Goal: Browse casually: Explore the website without a specific task or goal

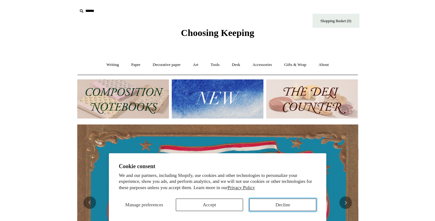
click at [271, 210] on button "Decline" at bounding box center [282, 204] width 67 height 13
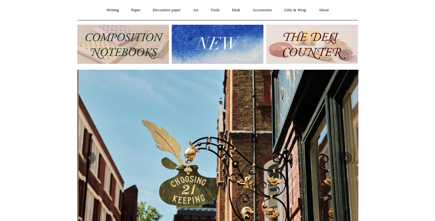
scroll to position [0, 281]
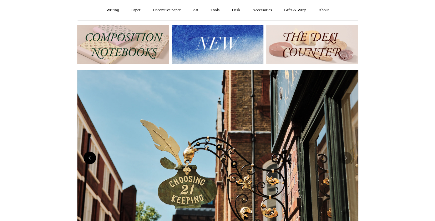
click at [86, 162] on button "Previous" at bounding box center [89, 158] width 13 height 13
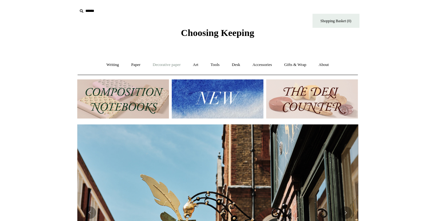
click at [169, 65] on link "Decorative paper +" at bounding box center [166, 65] width 39 height 17
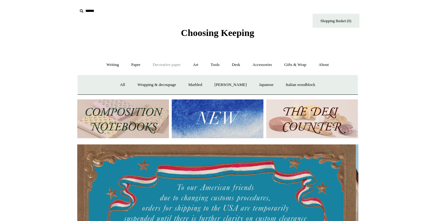
scroll to position [0, 0]
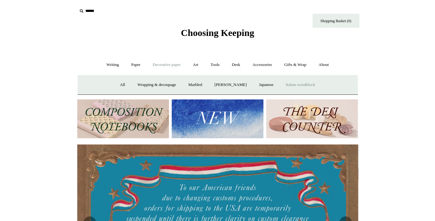
click at [297, 85] on link "Italian woodblock" at bounding box center [300, 85] width 41 height 17
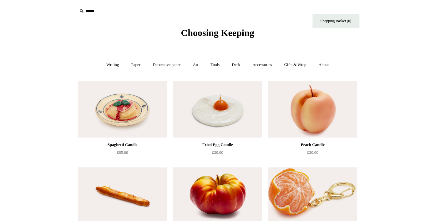
click at [181, 35] on span "Choosing Keeping" at bounding box center [217, 33] width 73 height 10
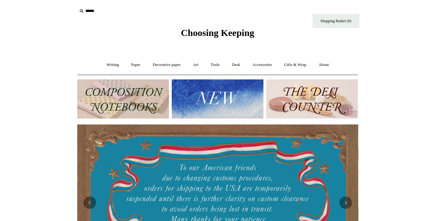
click at [198, 102] on img at bounding box center [218, 98] width 92 height 39
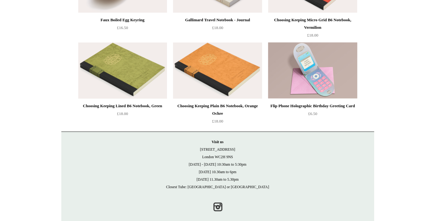
scroll to position [1423, 0]
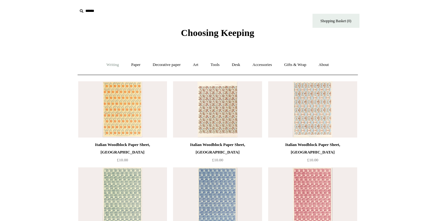
click at [117, 67] on link "Writing +" at bounding box center [113, 65] width 24 height 17
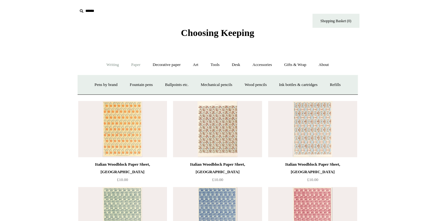
click at [136, 65] on link "Paper +" at bounding box center [135, 65] width 21 height 17
click at [204, 83] on link "Sketchbooks +" at bounding box center [208, 85] width 32 height 17
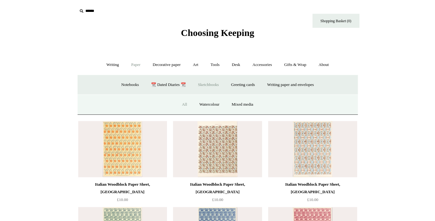
click at [185, 104] on link "All" at bounding box center [184, 104] width 17 height 17
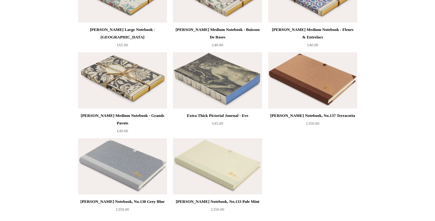
scroll to position [902, 0]
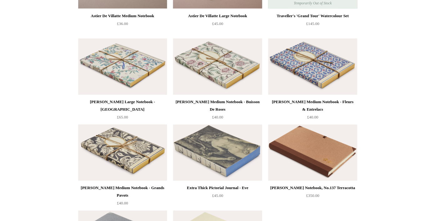
click at [137, 158] on img at bounding box center [122, 152] width 89 height 56
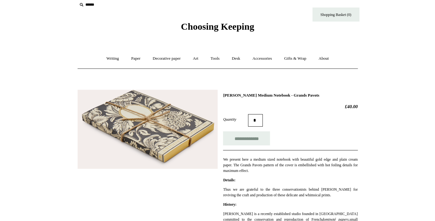
scroll to position [7, 0]
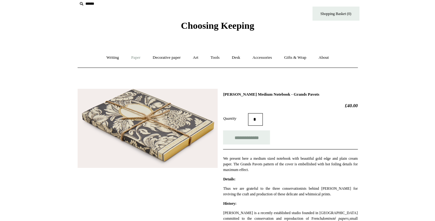
click at [135, 58] on link "Paper +" at bounding box center [135, 57] width 21 height 17
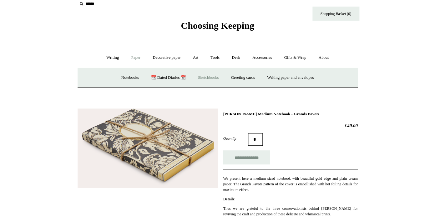
click at [206, 79] on link "Sketchbooks +" at bounding box center [208, 77] width 32 height 17
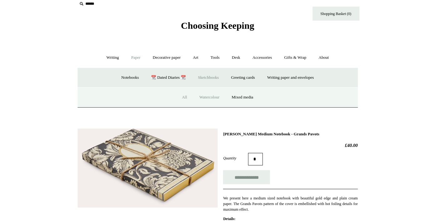
click at [218, 97] on link "Watercolour" at bounding box center [208, 97] width 31 height 17
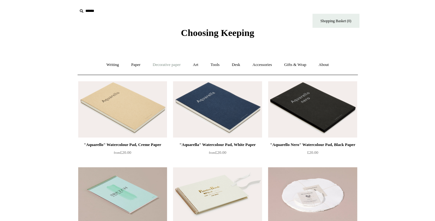
click at [169, 61] on link "Decorative paper +" at bounding box center [166, 65] width 39 height 17
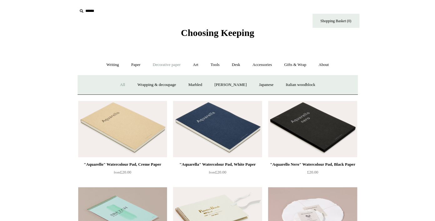
click at [114, 83] on link "All" at bounding box center [122, 85] width 17 height 17
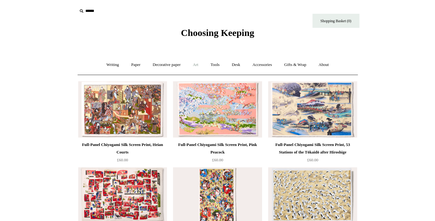
click at [196, 66] on link "Art +" at bounding box center [195, 65] width 17 height 17
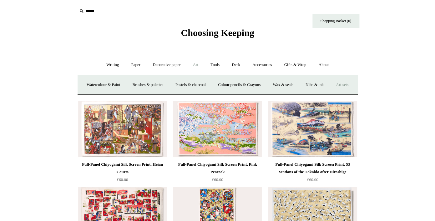
click at [330, 93] on link "Art sets" at bounding box center [342, 85] width 24 height 17
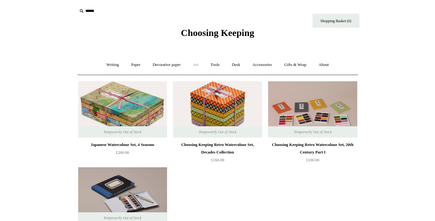
click at [193, 63] on link "Art +" at bounding box center [195, 65] width 17 height 17
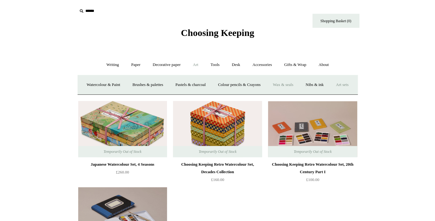
click at [294, 86] on link "Wax & seals" at bounding box center [283, 85] width 32 height 17
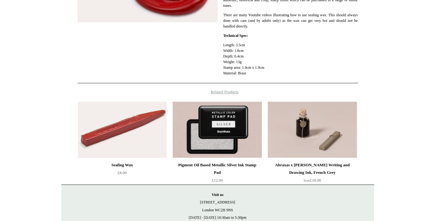
scroll to position [242, 0]
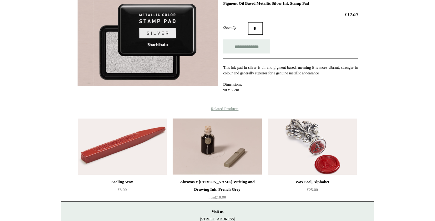
scroll to position [177, 0]
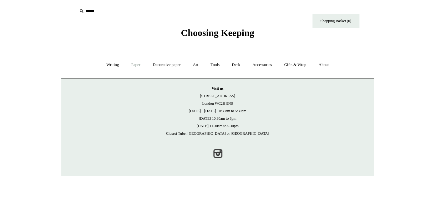
click at [136, 65] on link "Paper +" at bounding box center [135, 65] width 21 height 17
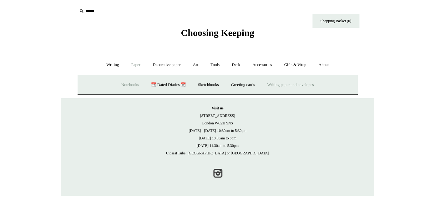
click at [287, 85] on link "Writing paper and envelopes +" at bounding box center [290, 85] width 58 height 17
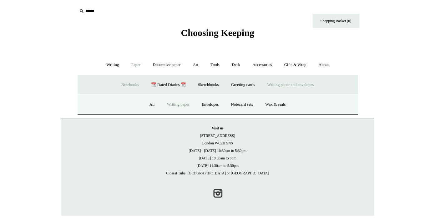
click at [176, 103] on link "Writing paper" at bounding box center [178, 104] width 34 height 17
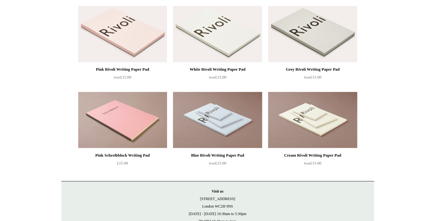
scroll to position [76, 0]
click at [157, 46] on img at bounding box center [122, 34] width 89 height 56
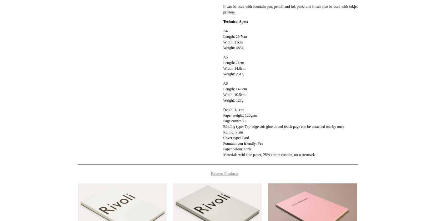
scroll to position [224, 0]
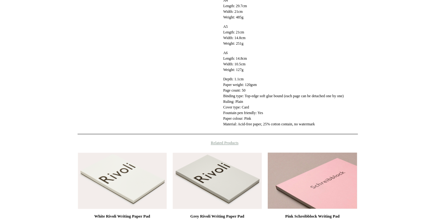
click at [291, 190] on img at bounding box center [312, 181] width 89 height 56
